Goal: Task Accomplishment & Management: Complete application form

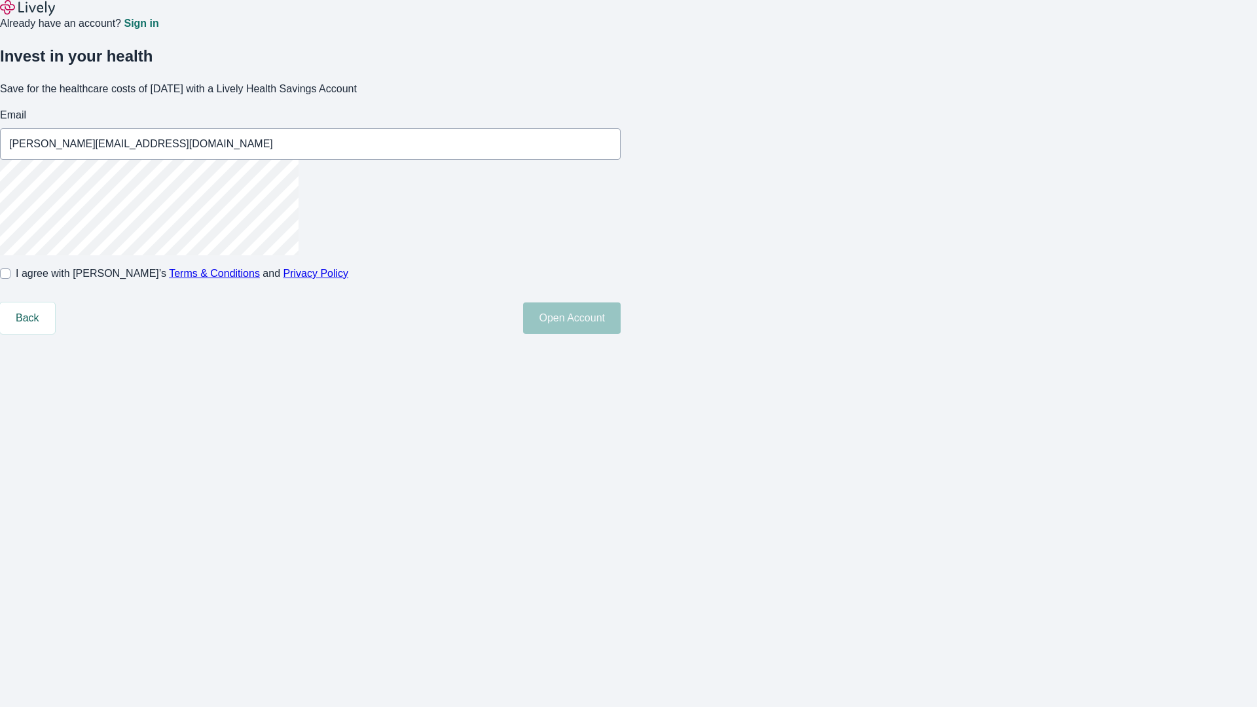
click at [10, 279] on input "I agree with Lively’s Terms & Conditions and Privacy Policy" at bounding box center [5, 273] width 10 height 10
checkbox input "true"
click at [621, 334] on button "Open Account" at bounding box center [572, 317] width 98 height 31
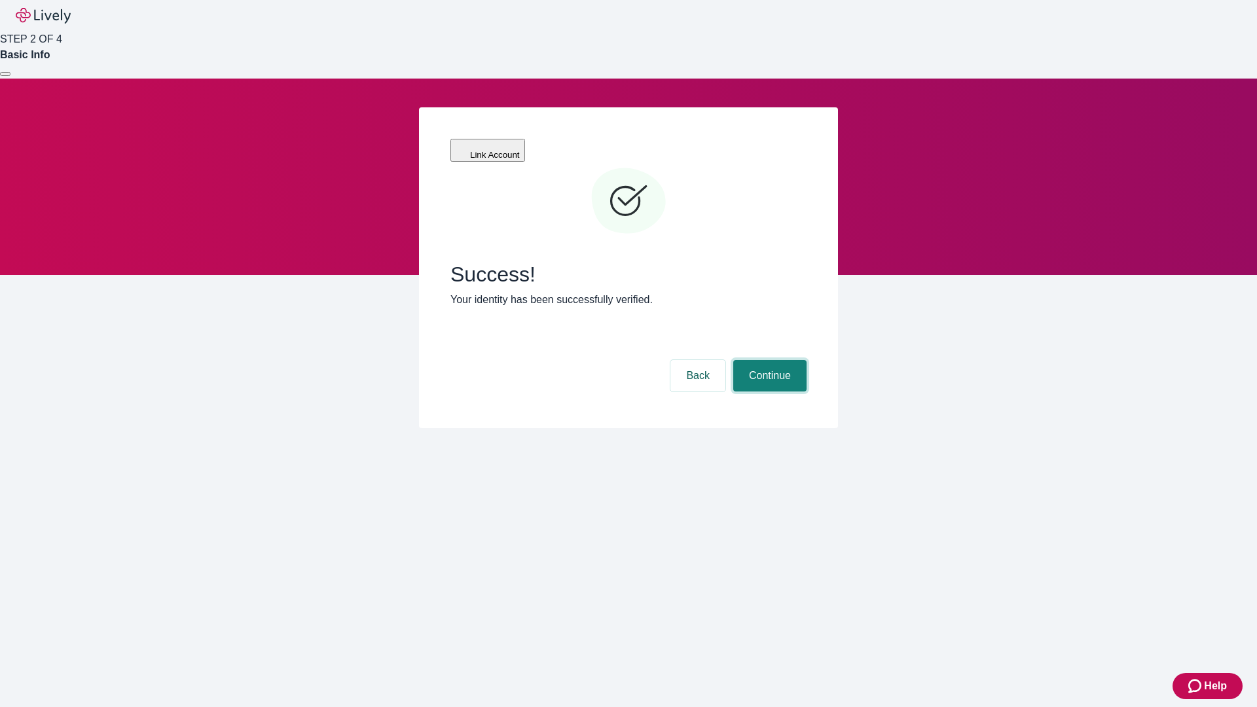
click at [768, 360] on button "Continue" at bounding box center [769, 375] width 73 height 31
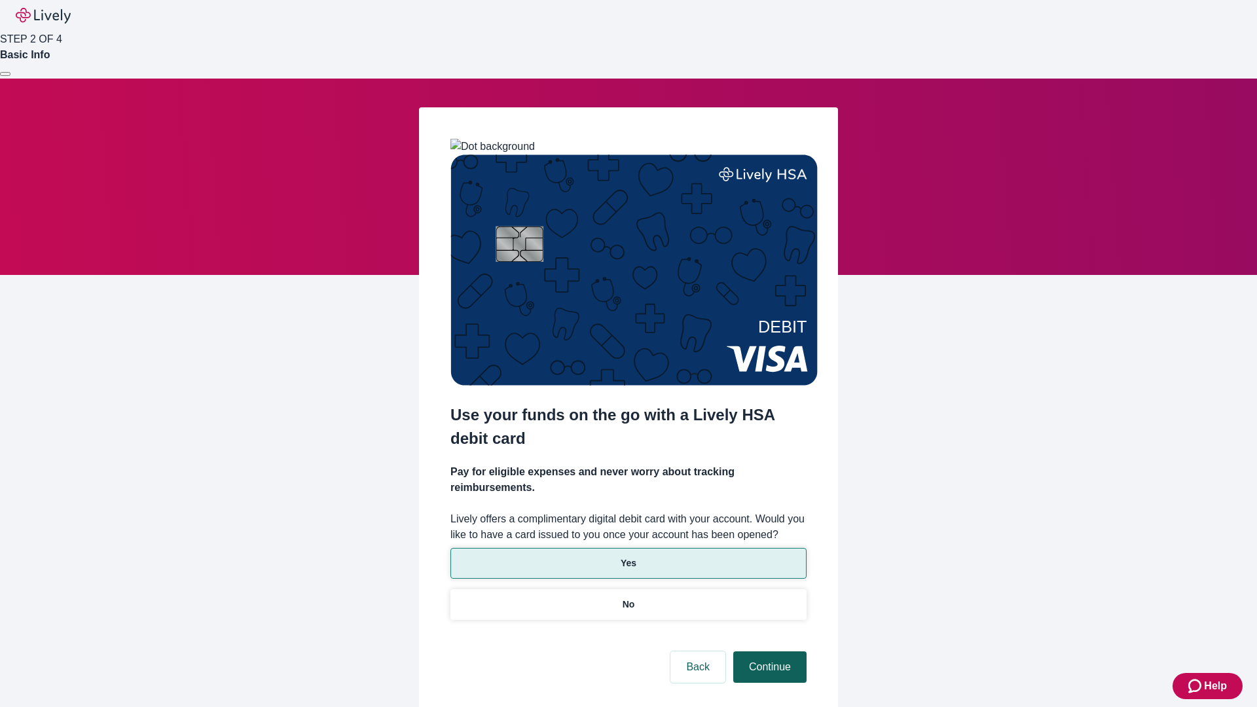
click at [628, 598] on p "No" at bounding box center [629, 605] width 12 height 14
click at [768, 651] on button "Continue" at bounding box center [769, 666] width 73 height 31
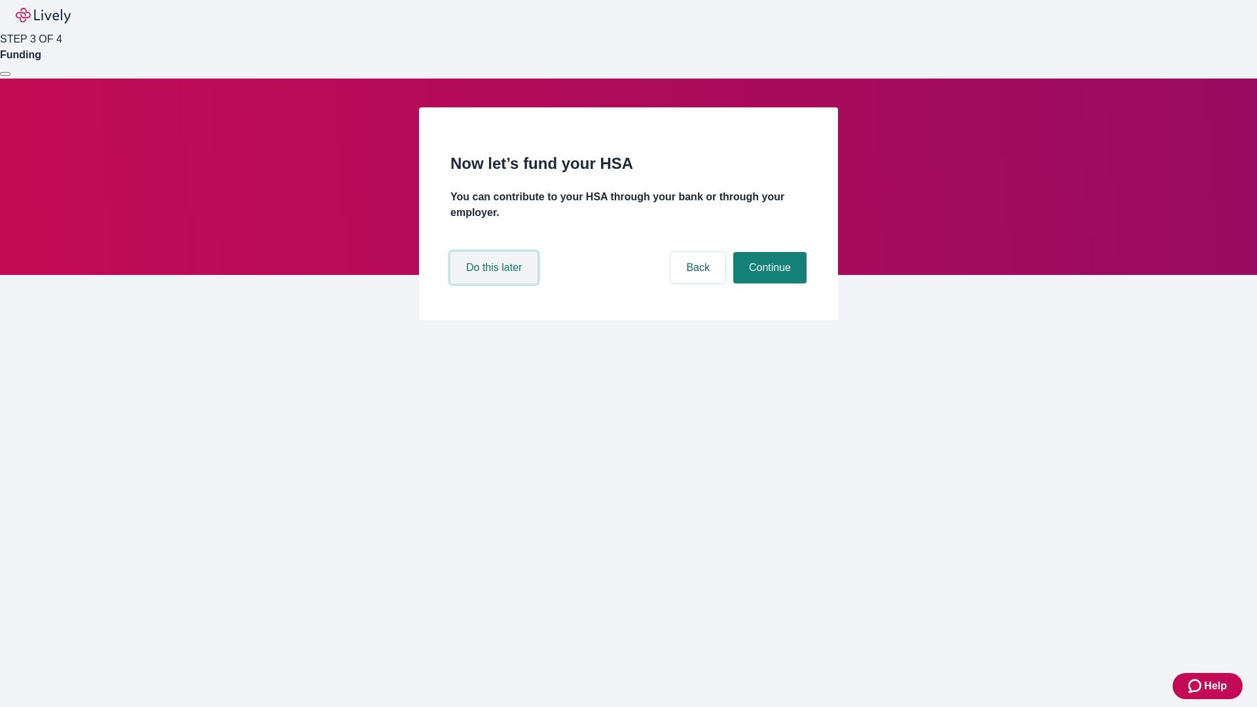
click at [496, 283] on button "Do this later" at bounding box center [493, 267] width 87 height 31
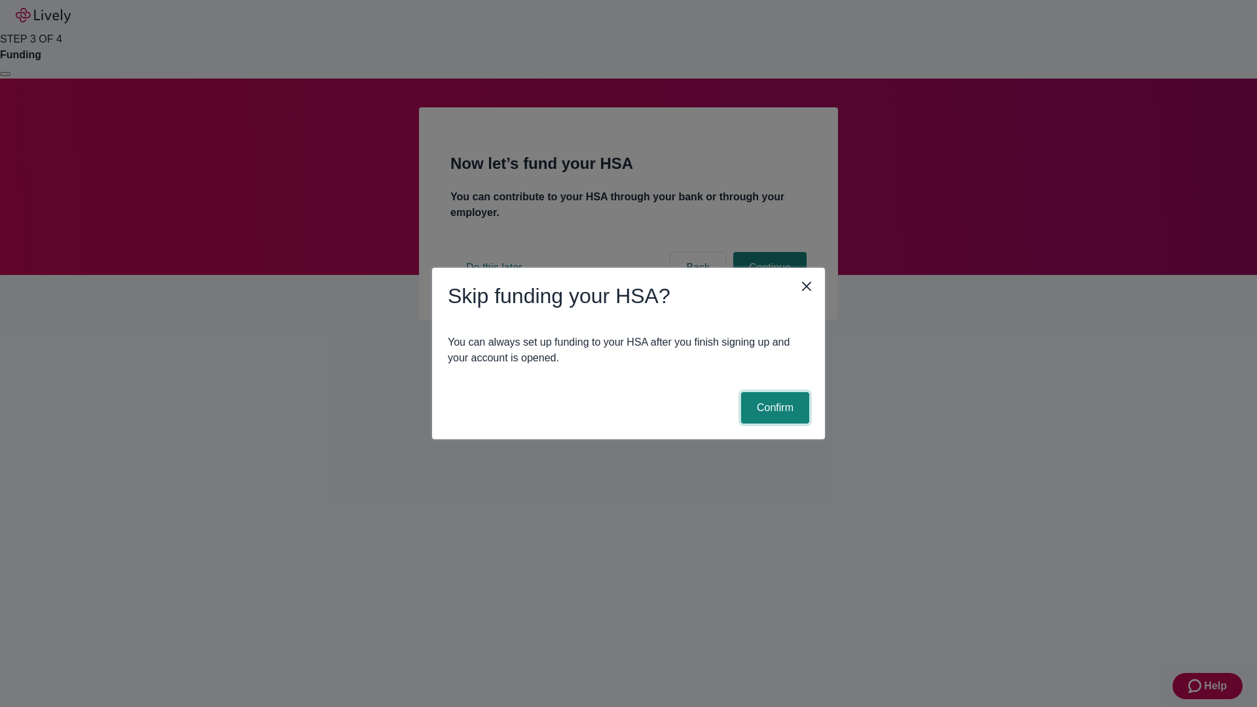
click at [773, 408] on button "Confirm" at bounding box center [775, 407] width 68 height 31
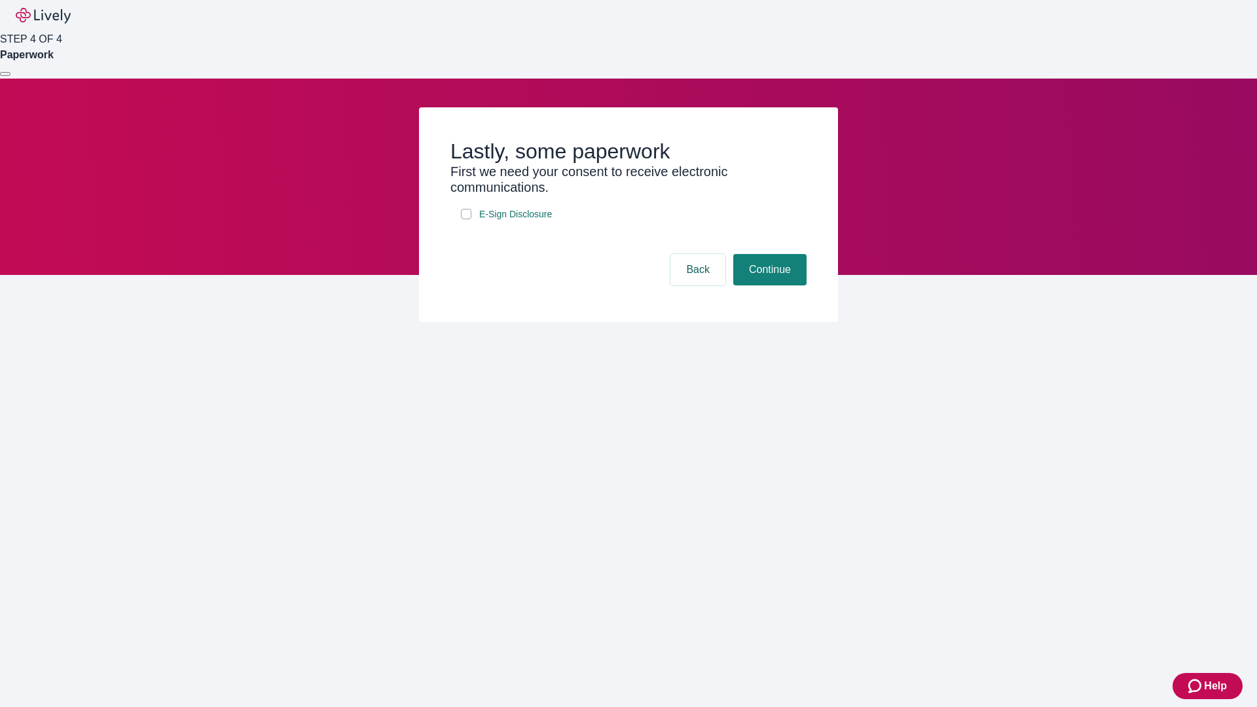
click at [466, 219] on input "E-Sign Disclosure" at bounding box center [466, 214] width 10 height 10
checkbox input "true"
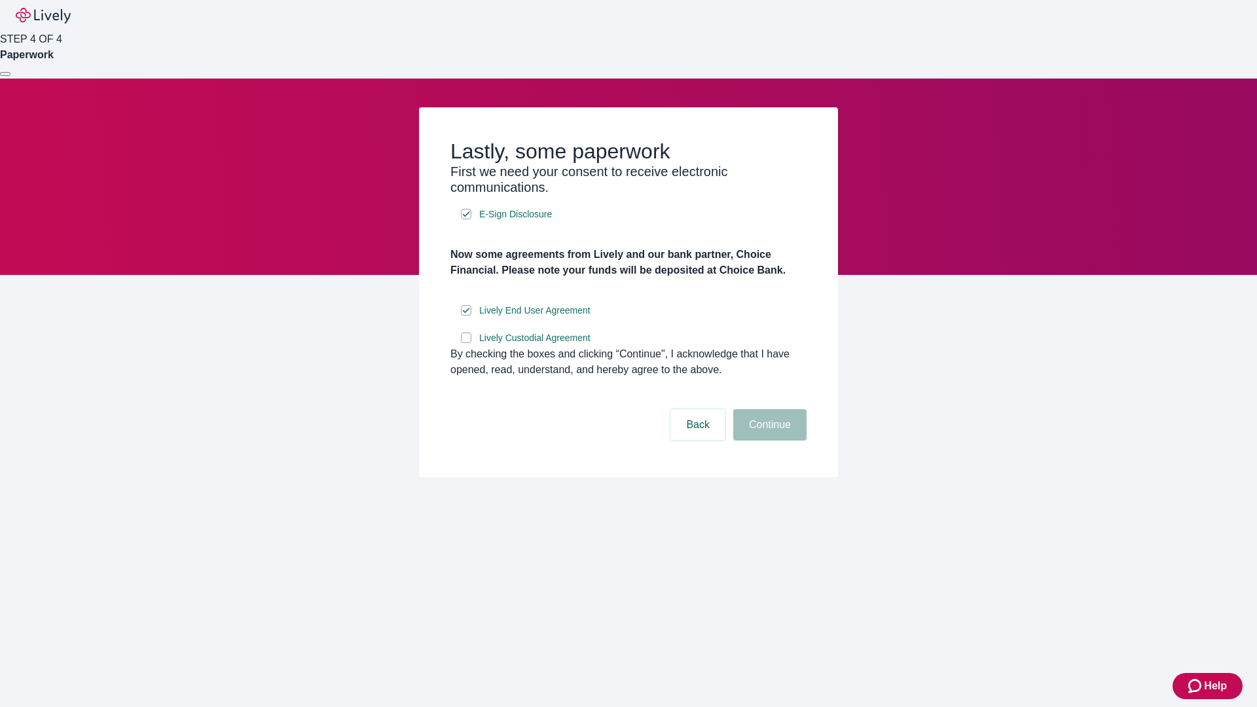
click at [466, 343] on input "Lively Custodial Agreement" at bounding box center [466, 338] width 10 height 10
checkbox input "true"
click at [768, 441] on button "Continue" at bounding box center [769, 424] width 73 height 31
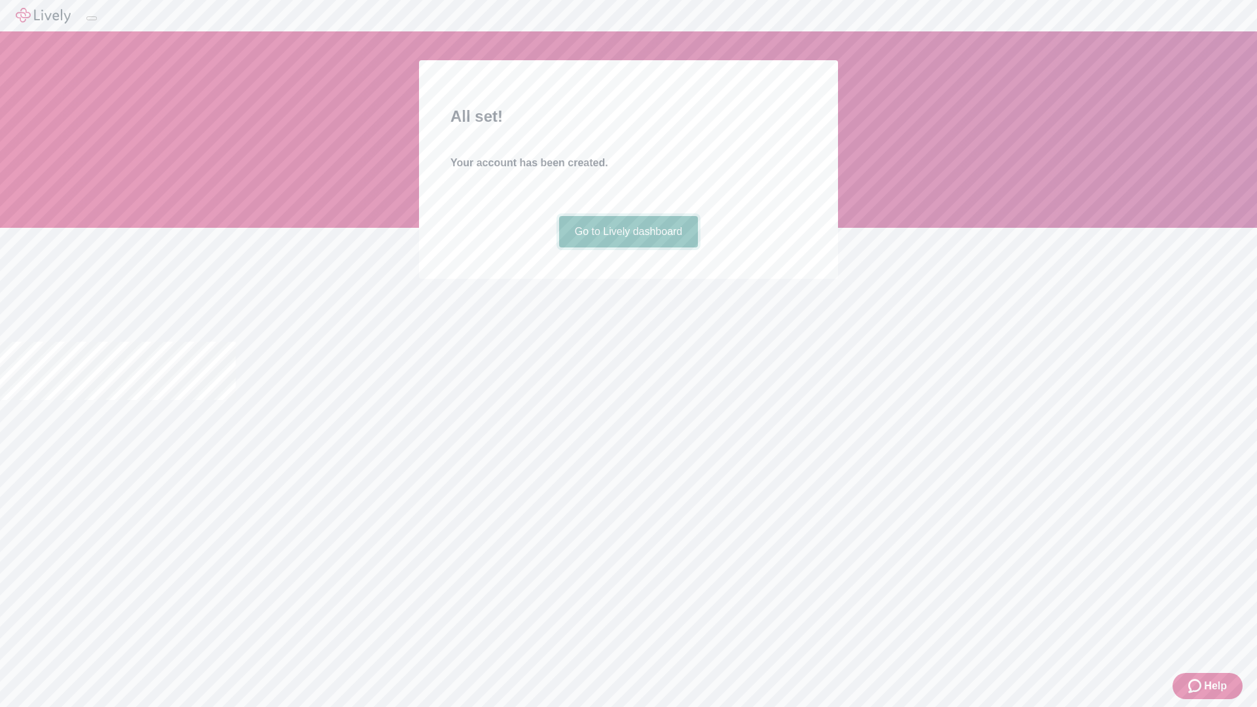
click at [628, 247] on link "Go to Lively dashboard" at bounding box center [628, 231] width 139 height 31
